Goal: Find specific page/section

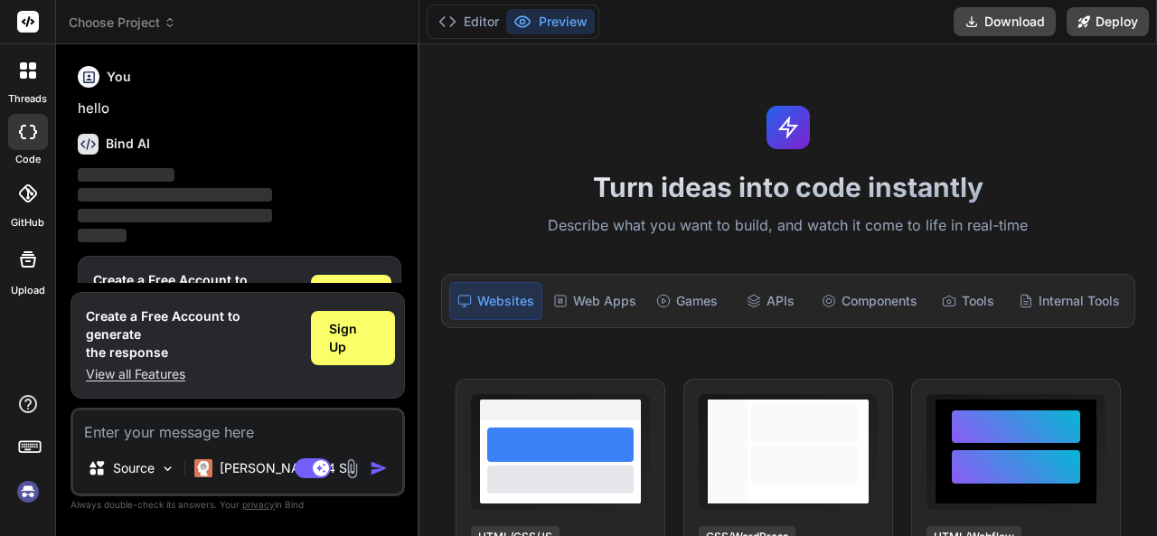
type textarea "x"
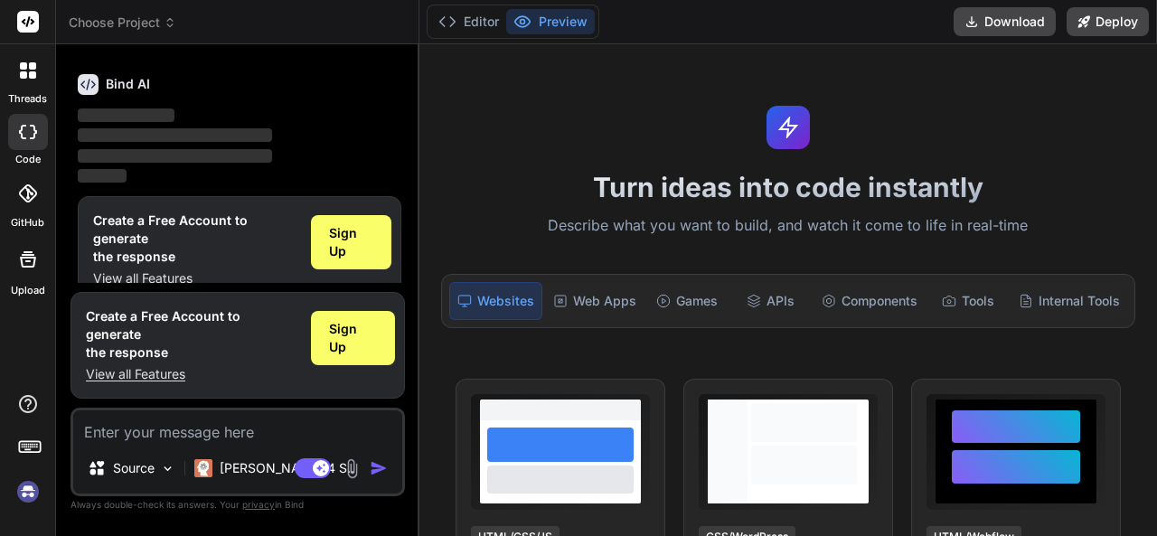
click at [509, 284] on div "Websites" at bounding box center [495, 301] width 93 height 38
click at [506, 296] on div "Websites" at bounding box center [495, 301] width 93 height 38
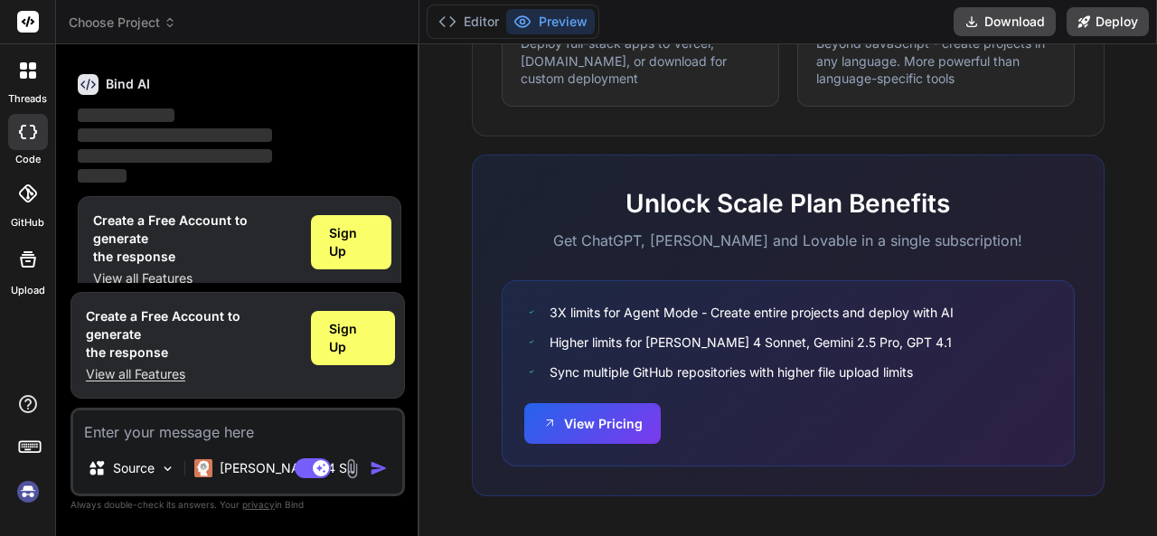
click at [163, 278] on p "View all Features" at bounding box center [194, 278] width 203 height 18
